Goal: Task Accomplishment & Management: Manage account settings

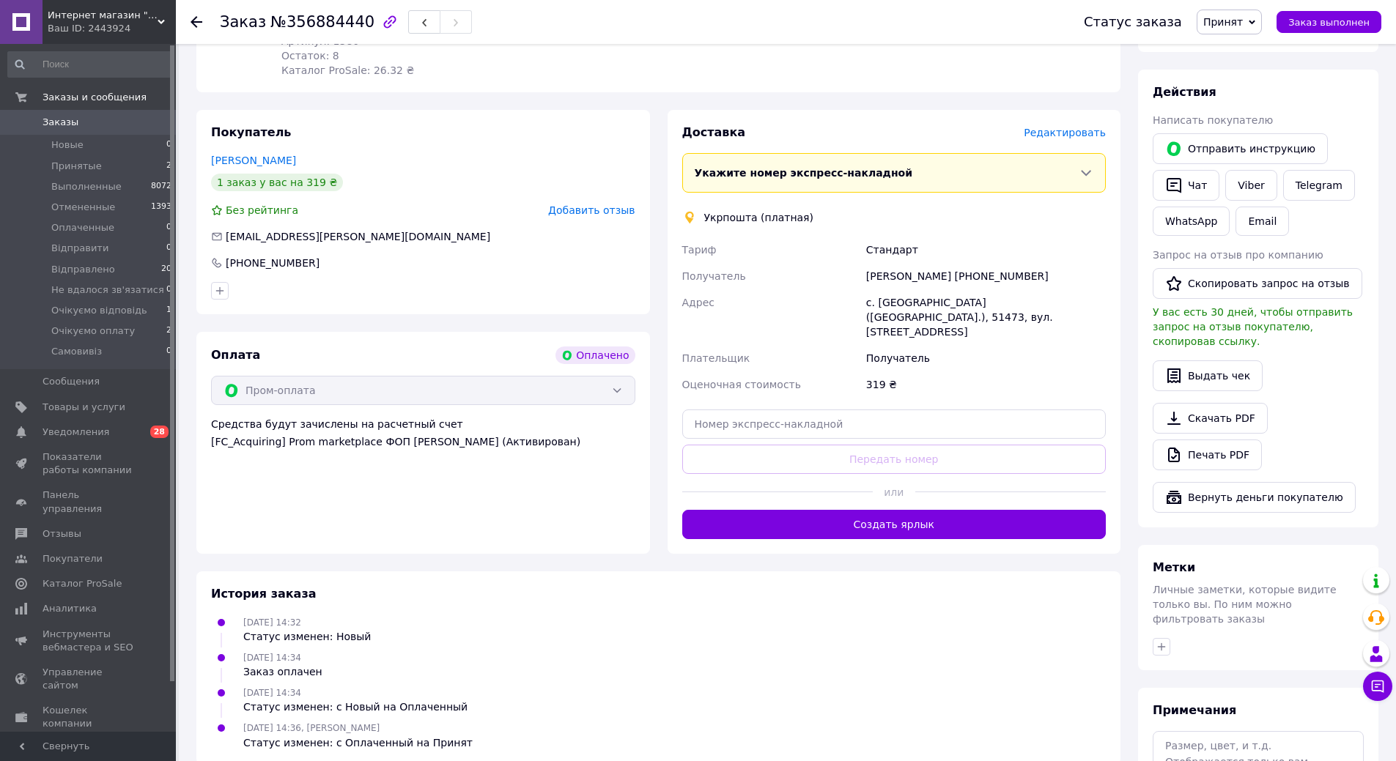
scroll to position [684, 0]
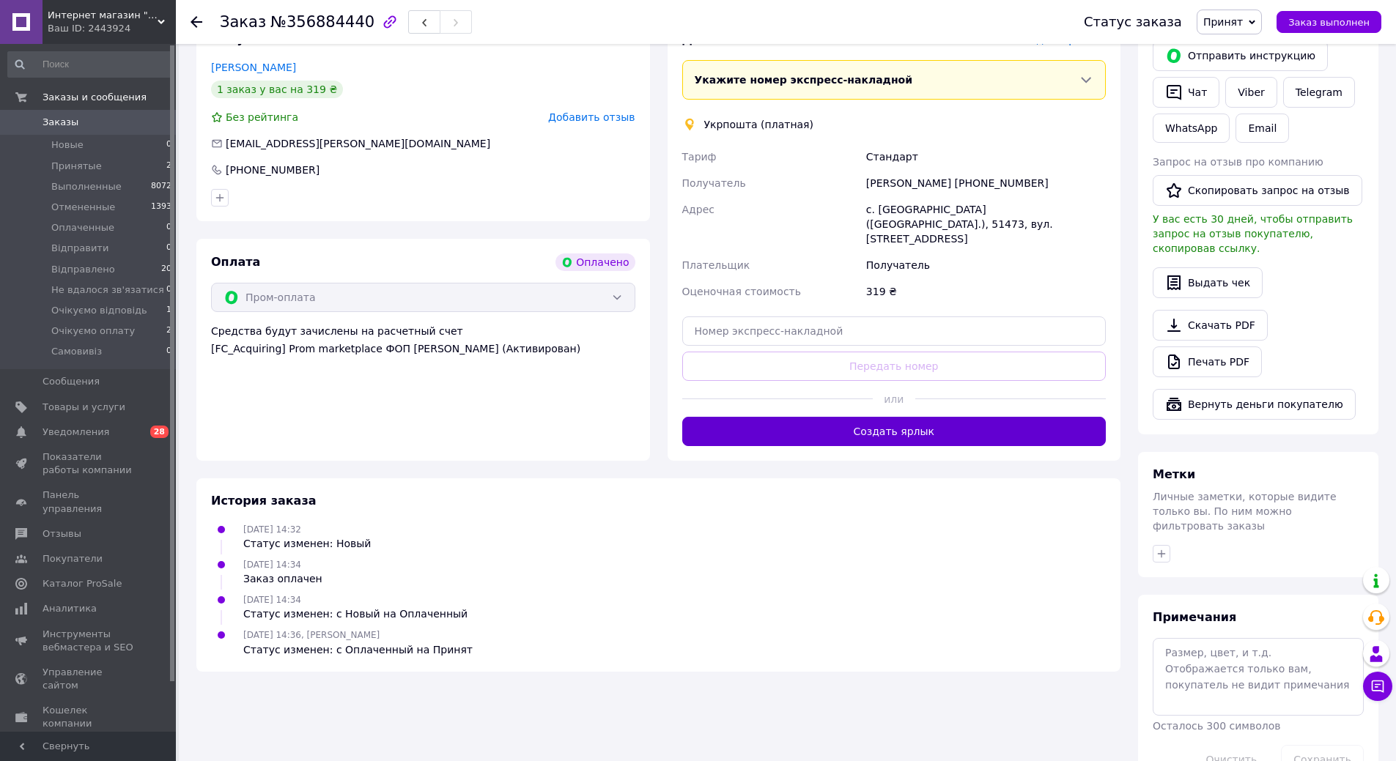
click at [906, 417] on button "Создать ярлык" at bounding box center [894, 431] width 424 height 29
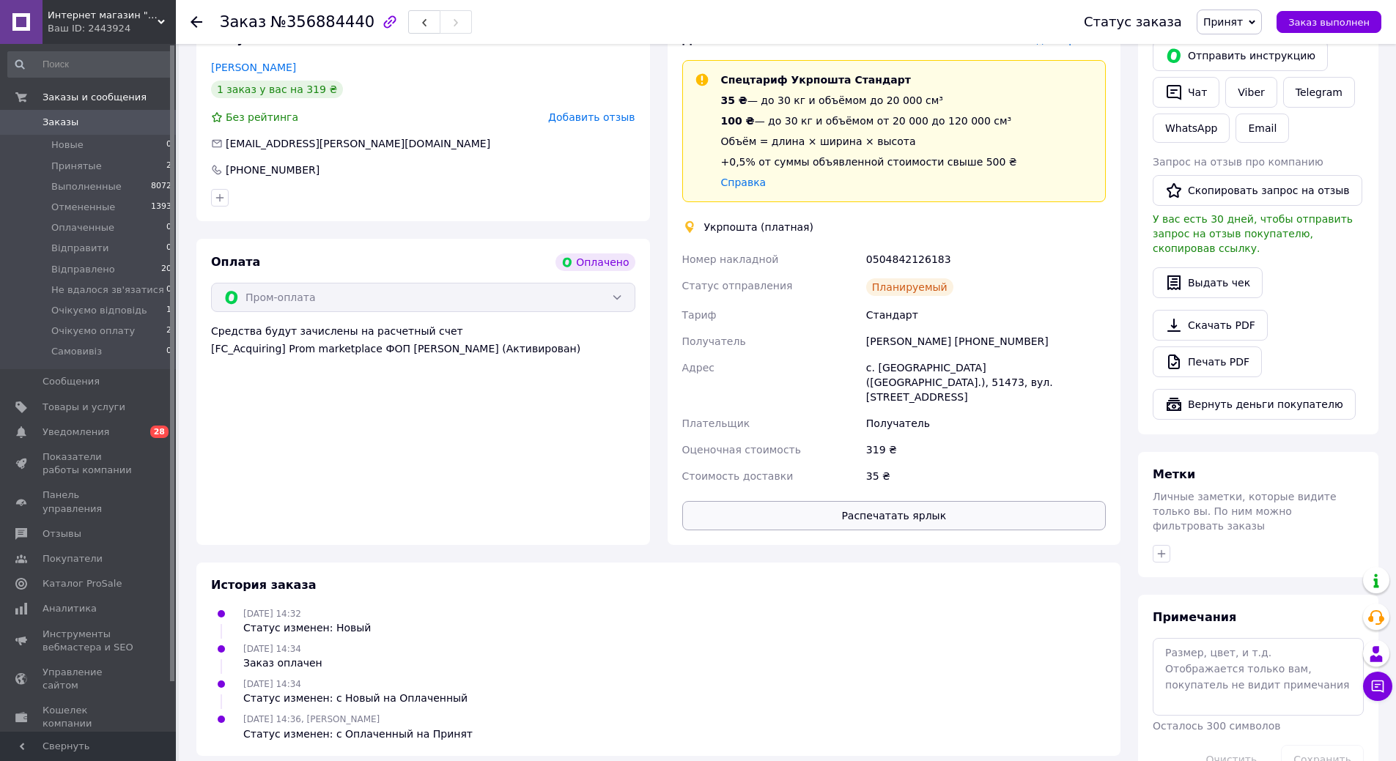
click at [856, 501] on button "Распечатать ярлык" at bounding box center [894, 515] width 424 height 29
click at [903, 246] on div "0504842126183" at bounding box center [985, 259] width 245 height 26
copy div "0504842126183"
drag, startPoint x: 1044, startPoint y: 328, endPoint x: 956, endPoint y: 335, distance: 88.2
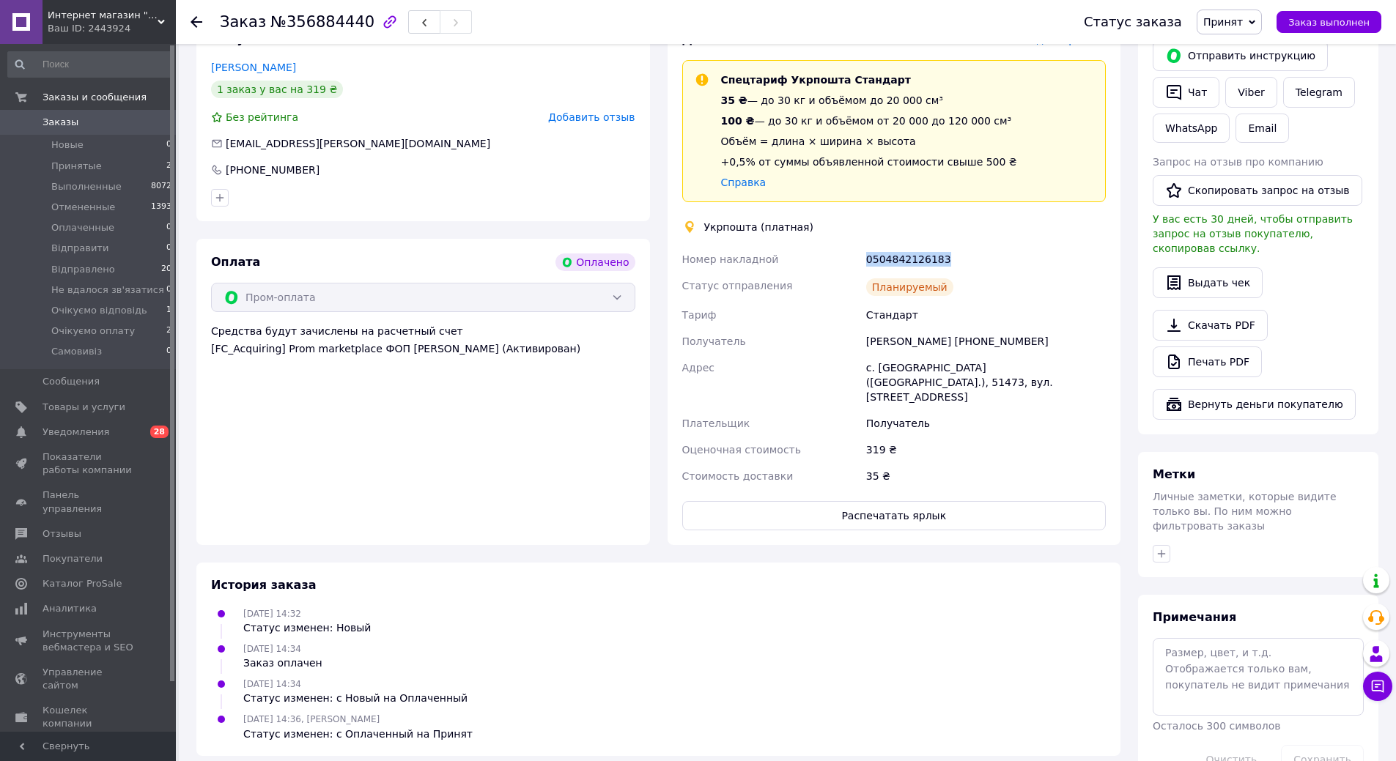
click at [950, 328] on div "[PERSON_NAME] [PHONE_NUMBER]" at bounding box center [985, 341] width 245 height 26
copy div "[PHONE_NUMBER]"
click at [1237, 16] on span "Принят" at bounding box center [1223, 22] width 40 height 12
click at [1273, 144] on li "Відправлено" at bounding box center [1260, 139] width 127 height 22
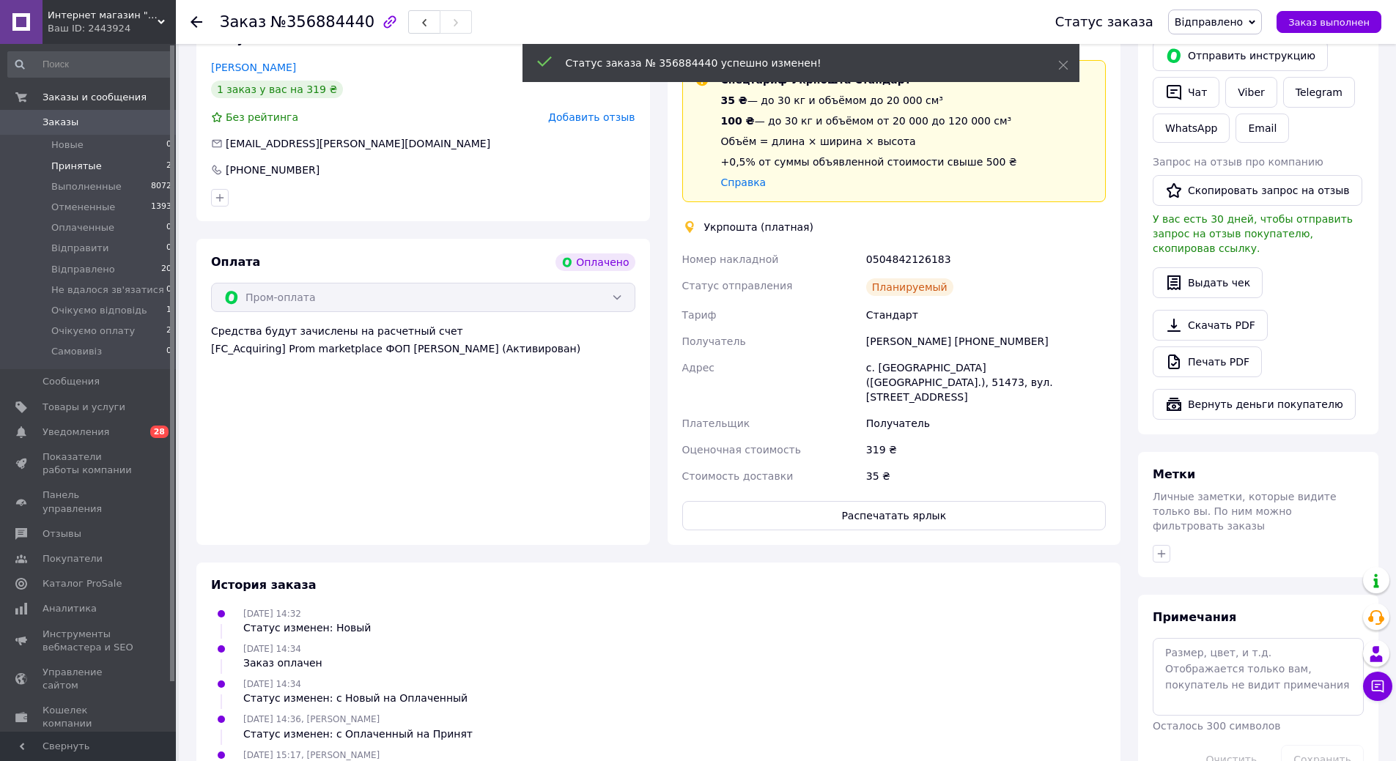
click at [81, 166] on span "Принятые" at bounding box center [76, 166] width 51 height 13
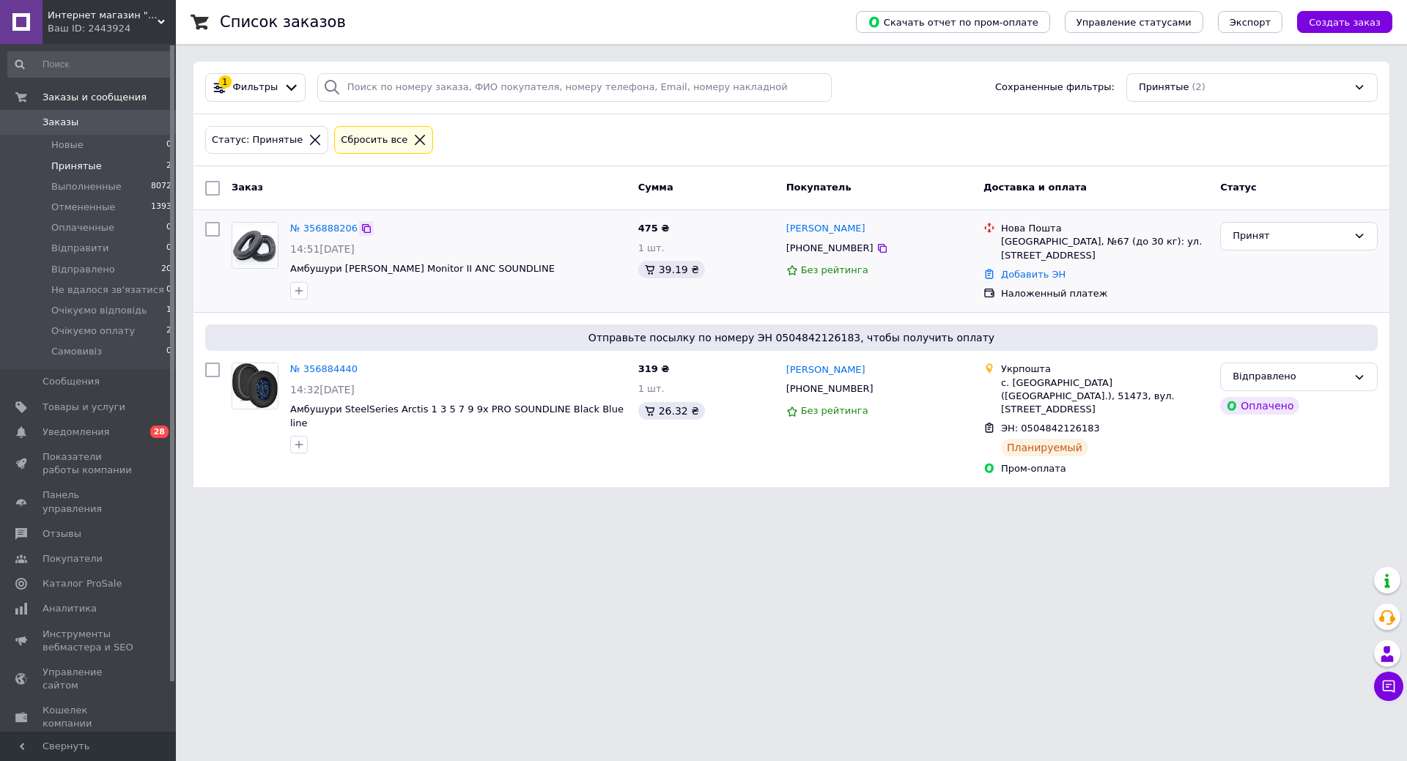
click at [360, 228] on icon at bounding box center [366, 229] width 12 height 12
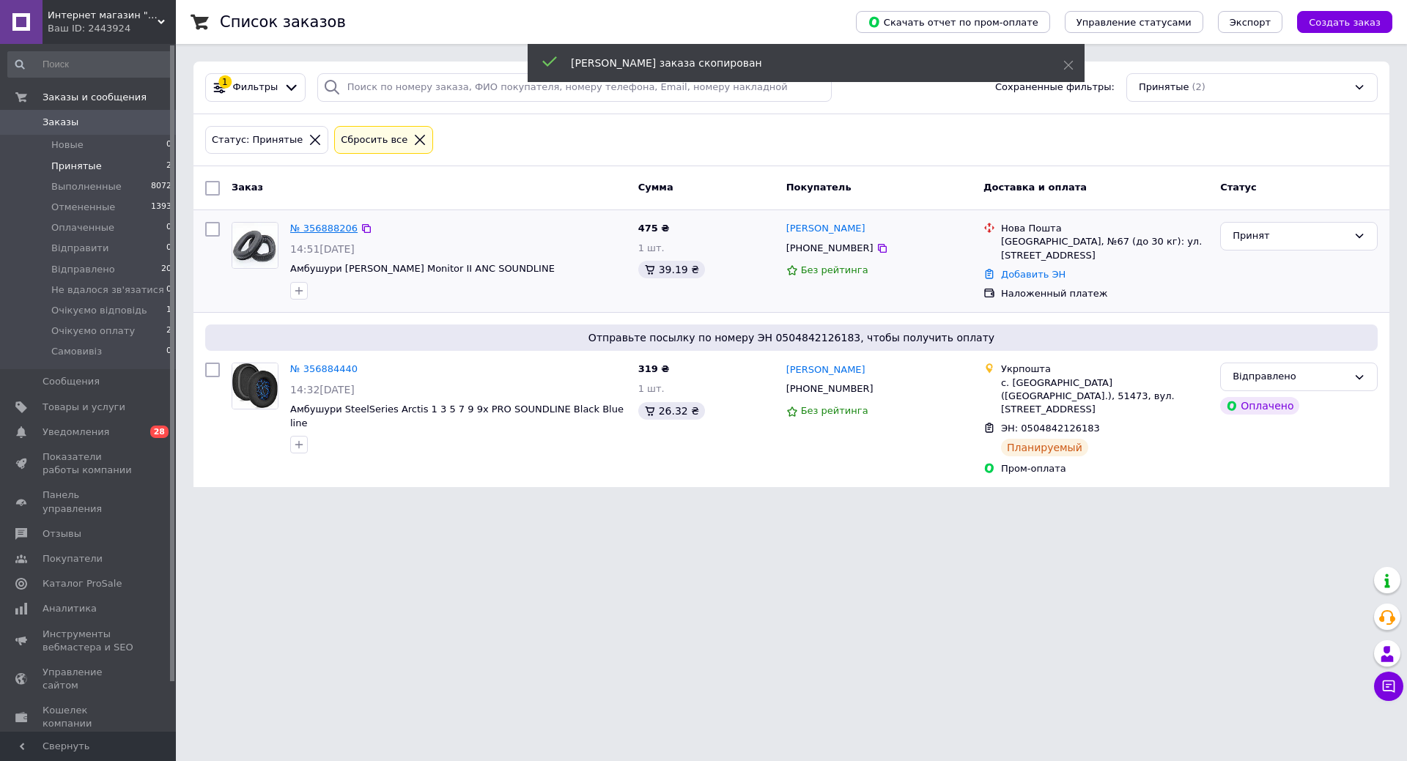
click at [311, 232] on link "№ 356888206" at bounding box center [323, 228] width 67 height 11
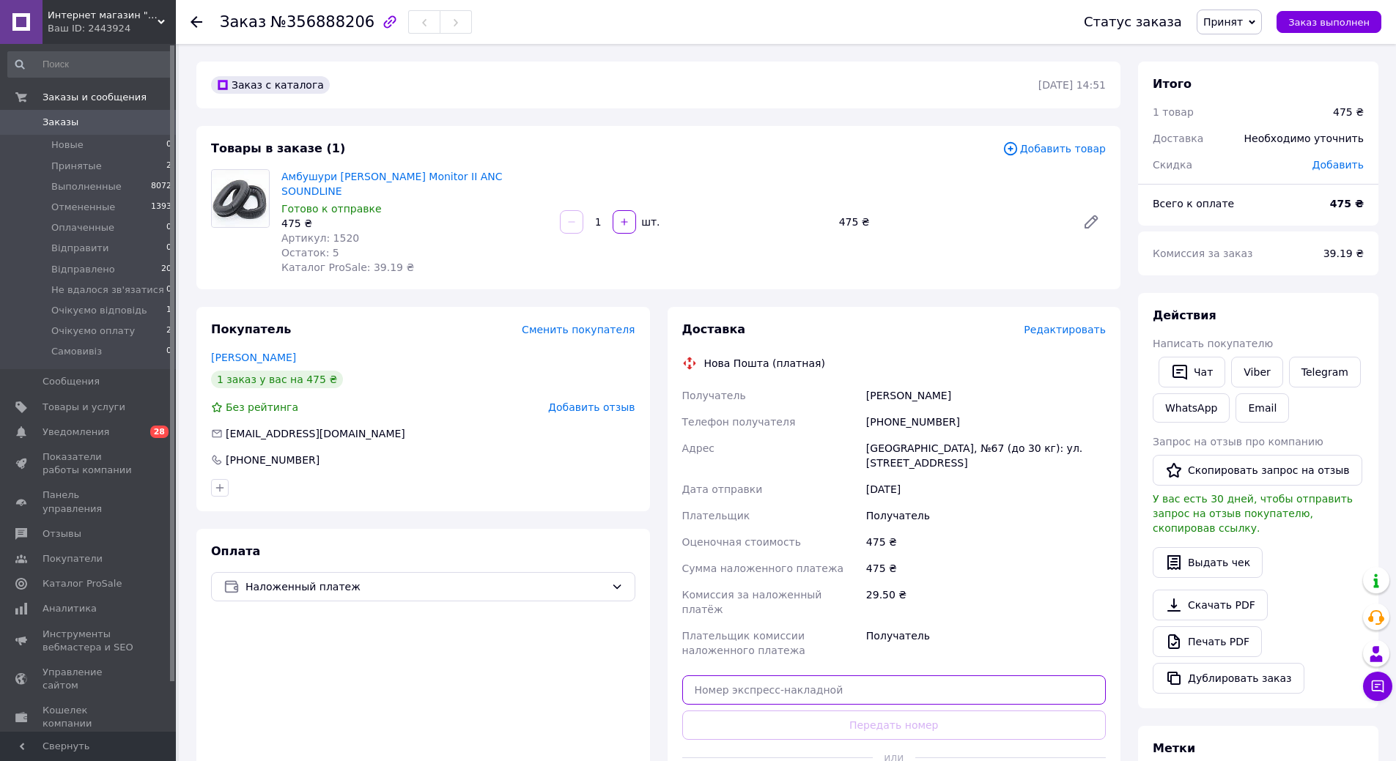
click at [840, 676] on input "text" at bounding box center [894, 690] width 424 height 29
paste input "20451225147237"
click at [846, 676] on input "20451225147237" at bounding box center [894, 690] width 424 height 29
type input "20451225147237"
click at [876, 711] on button "Передать номер" at bounding box center [894, 725] width 424 height 29
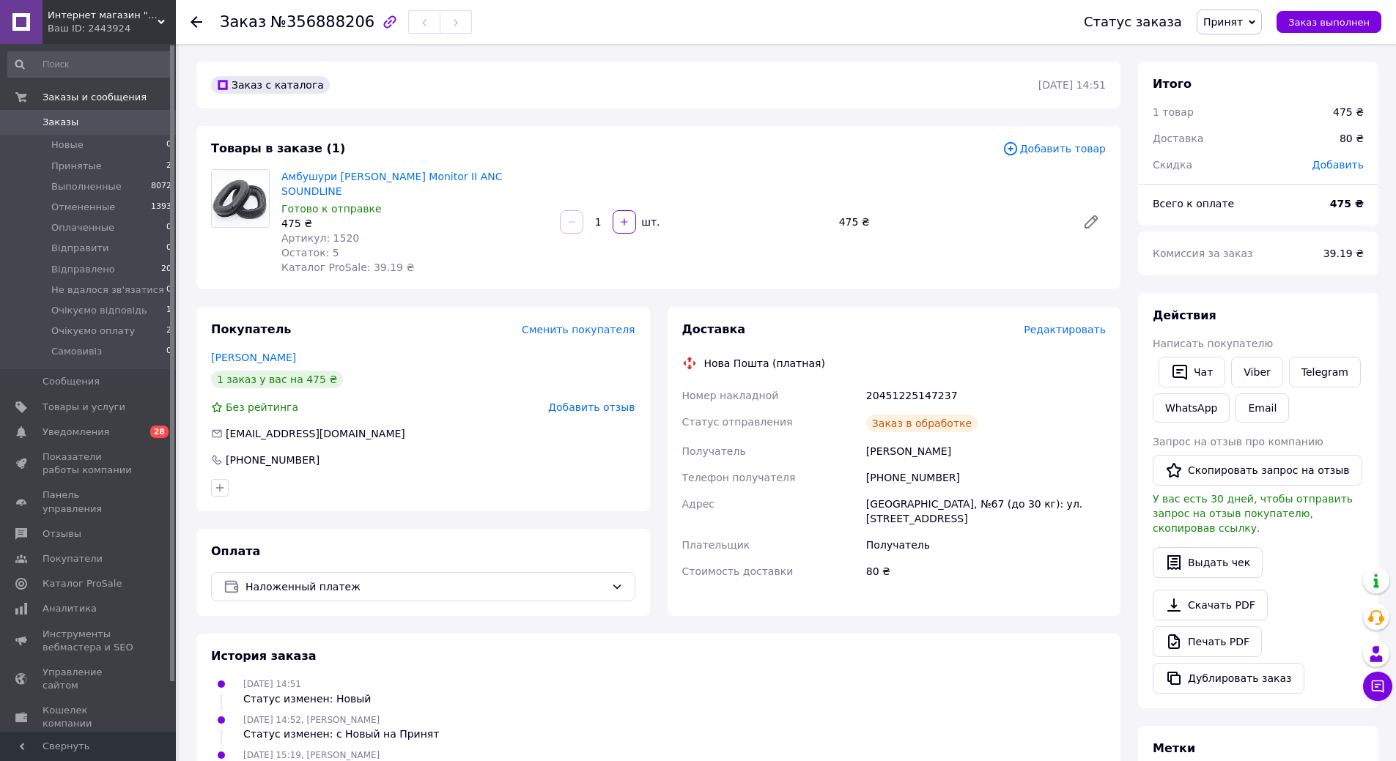
click at [1255, 19] on icon at bounding box center [1251, 22] width 7 height 7
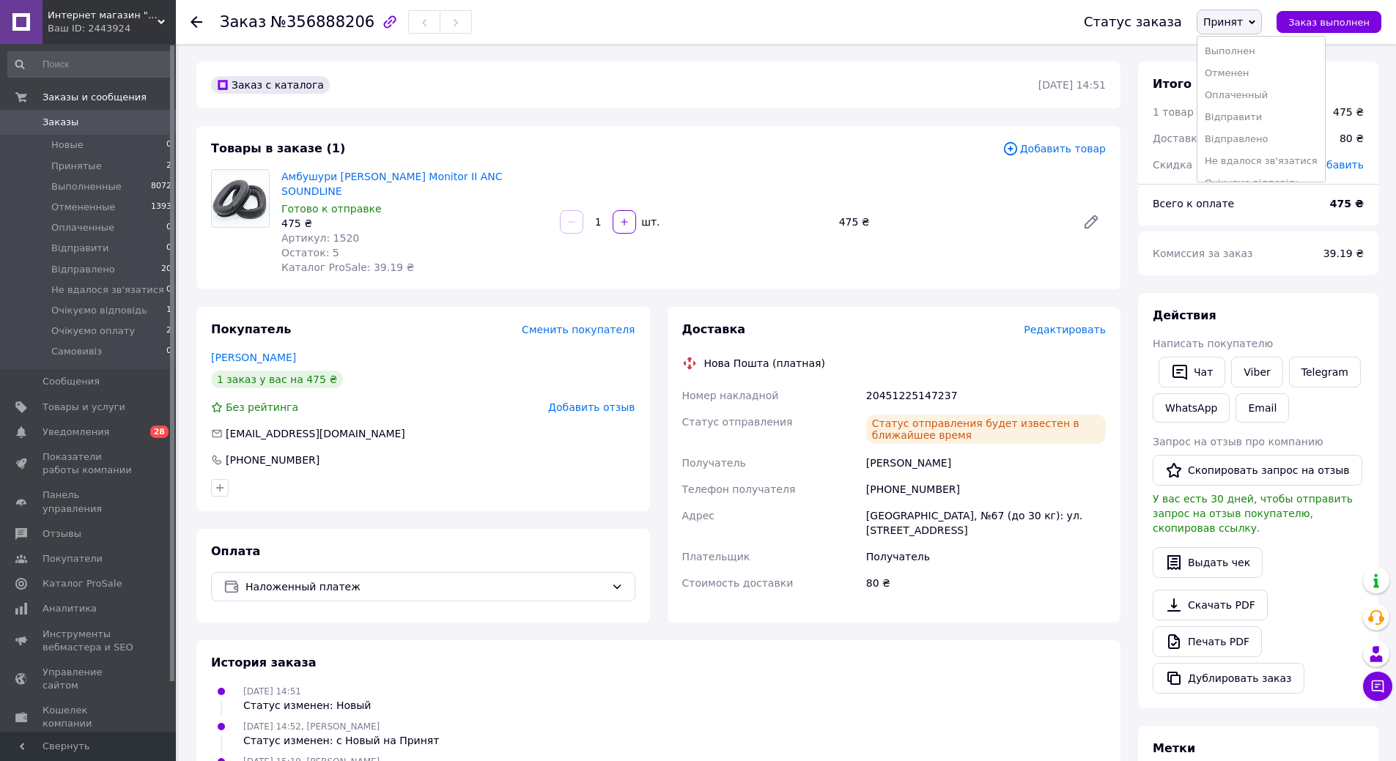
drag, startPoint x: 1249, startPoint y: 135, endPoint x: 1224, endPoint y: 138, distance: 25.8
click at [1249, 135] on li "Відправлено" at bounding box center [1260, 139] width 127 height 22
click at [64, 147] on span "Новые" at bounding box center [67, 144] width 32 height 13
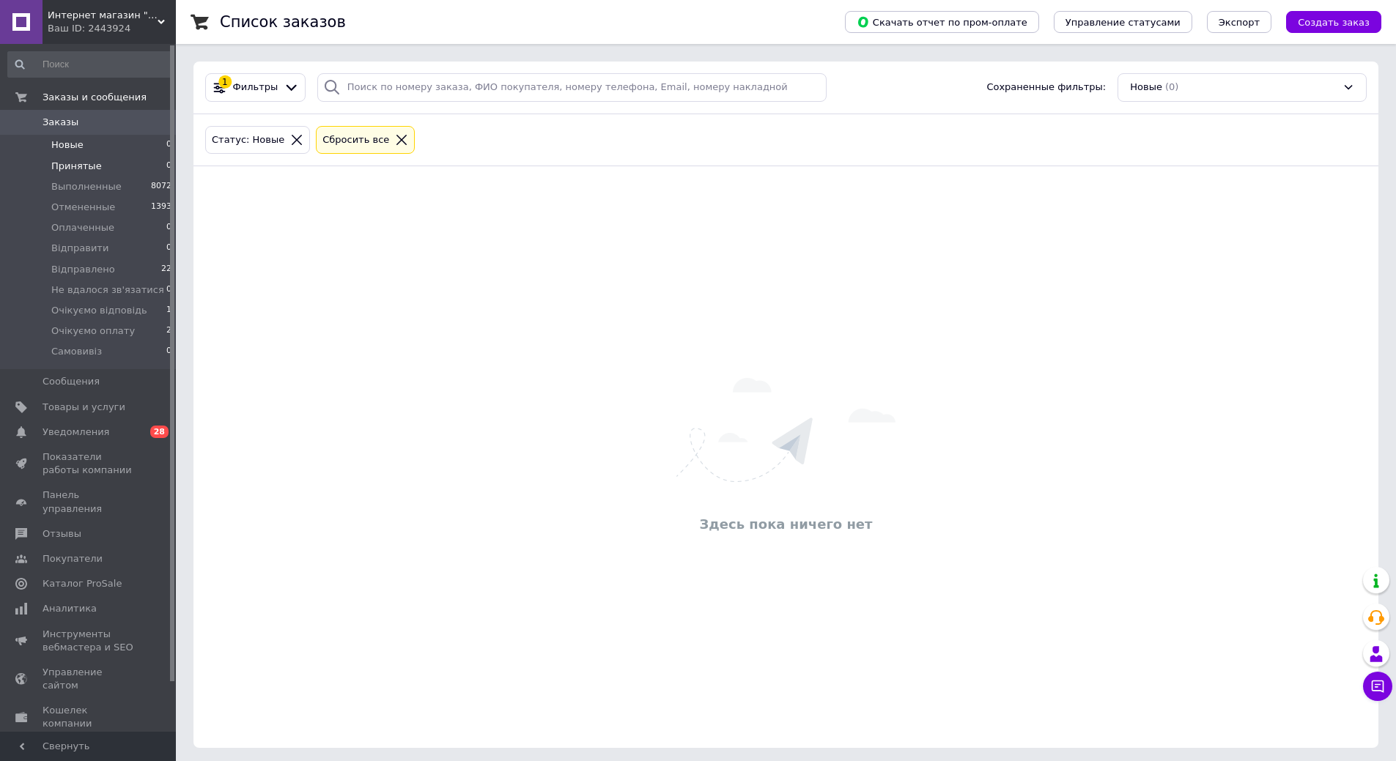
click at [72, 170] on span "Принятые" at bounding box center [76, 166] width 51 height 13
click at [90, 272] on span "Відправлено" at bounding box center [83, 269] width 64 height 13
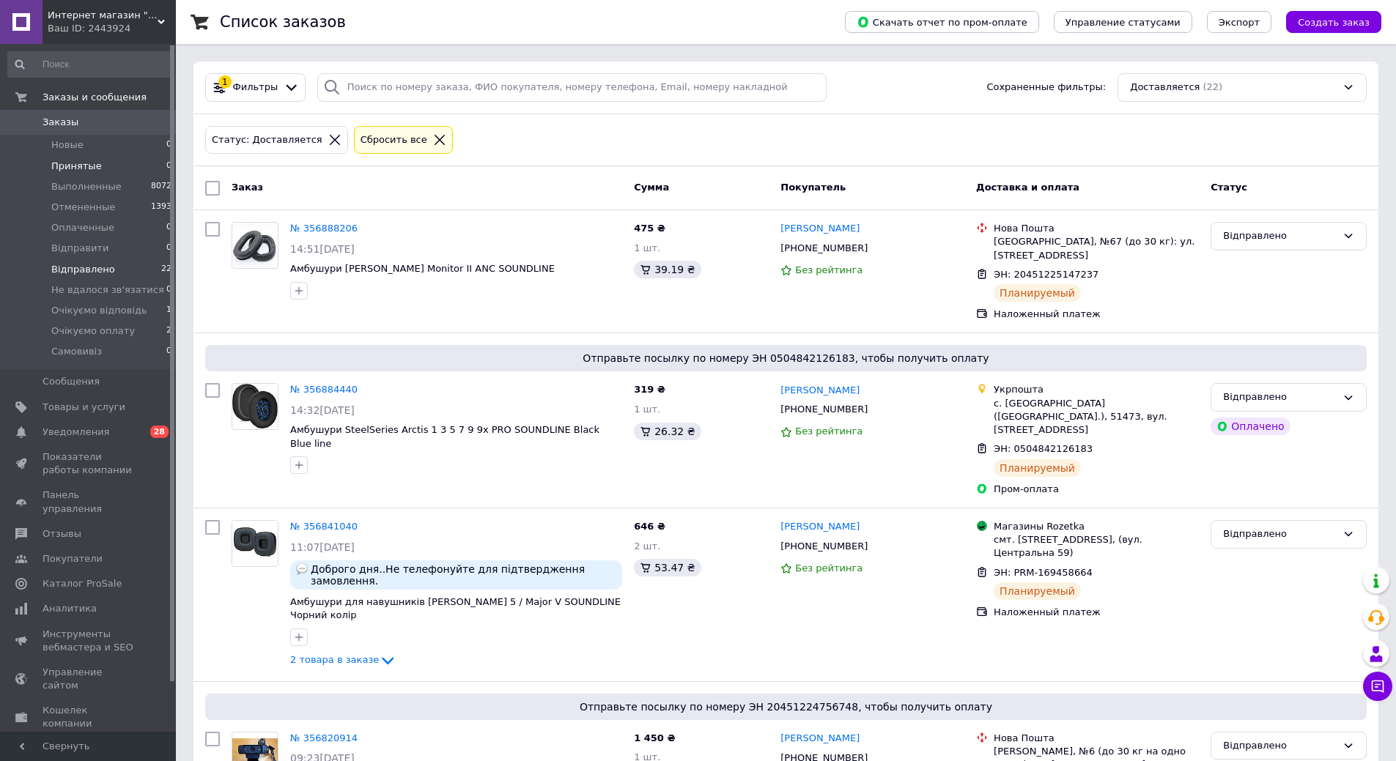
click at [89, 165] on span "Принятые" at bounding box center [76, 166] width 51 height 13
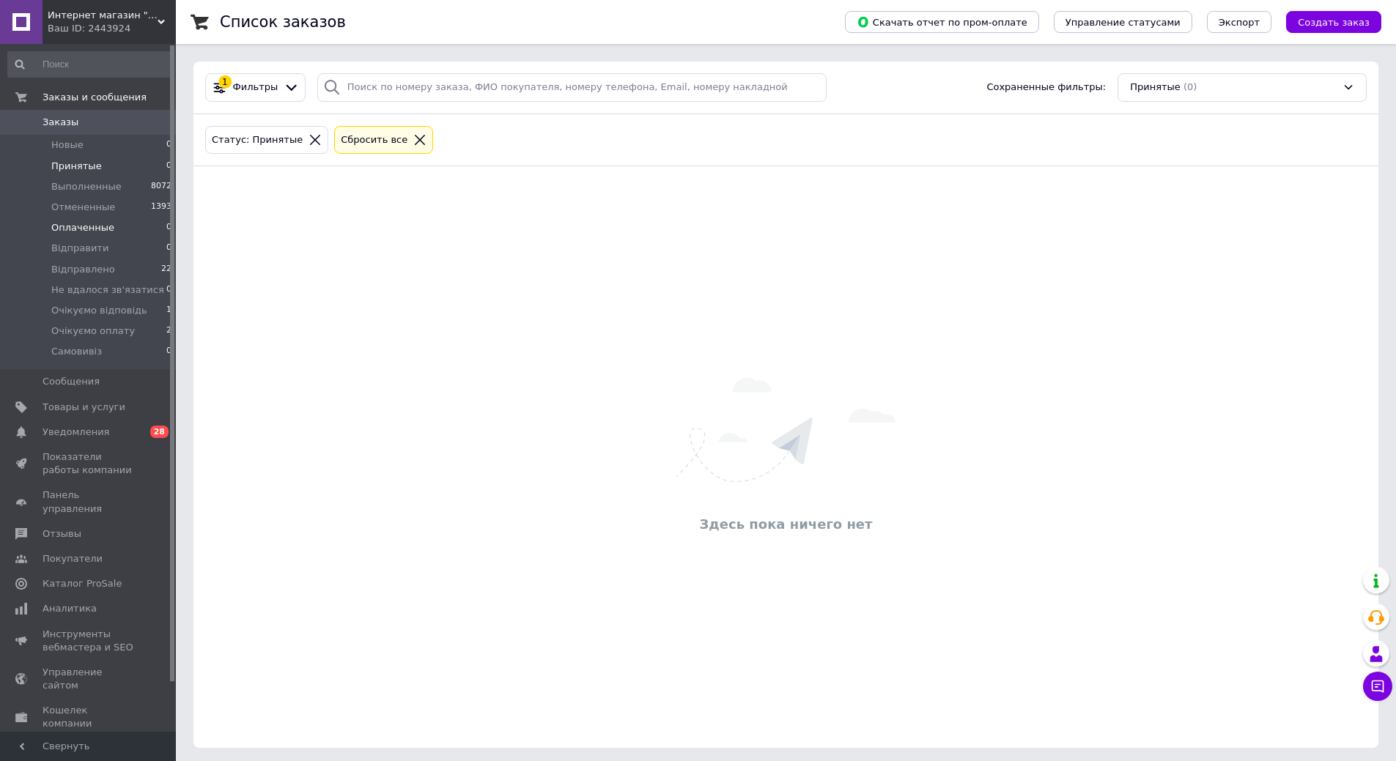
click at [66, 223] on span "Оплаченные" at bounding box center [82, 227] width 63 height 13
click at [69, 168] on span "Принятые" at bounding box center [76, 166] width 51 height 13
click at [64, 158] on li "Принятые 0" at bounding box center [90, 166] width 180 height 21
click at [66, 147] on span "Новые" at bounding box center [67, 144] width 32 height 13
click at [63, 166] on span "Принятые" at bounding box center [76, 166] width 51 height 13
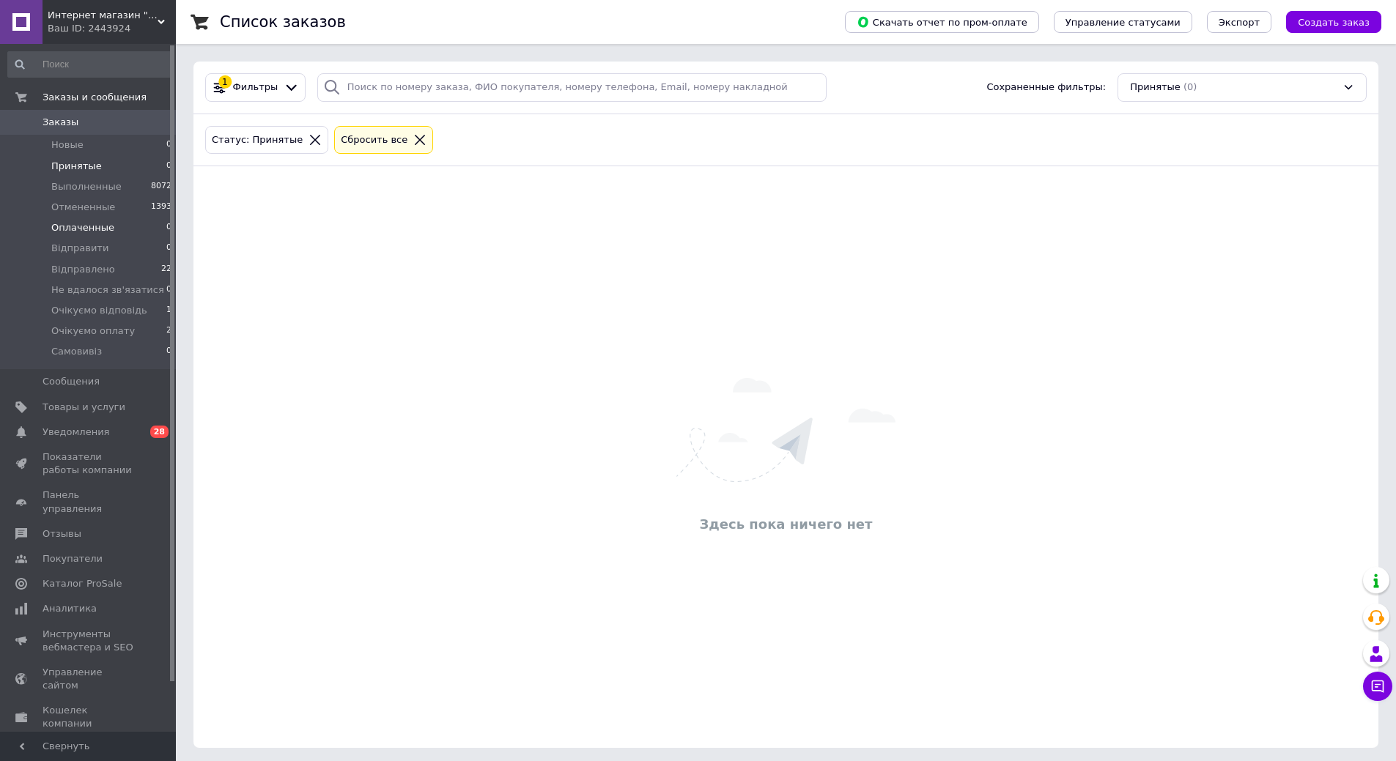
click at [87, 230] on span "Оплаченные" at bounding box center [82, 227] width 63 height 13
click at [87, 160] on span "Принятые" at bounding box center [76, 166] width 51 height 13
click at [83, 234] on span "Оплаченные" at bounding box center [82, 227] width 63 height 13
click at [75, 166] on span "Принятые" at bounding box center [76, 166] width 51 height 13
